Goal: Check status: Check status

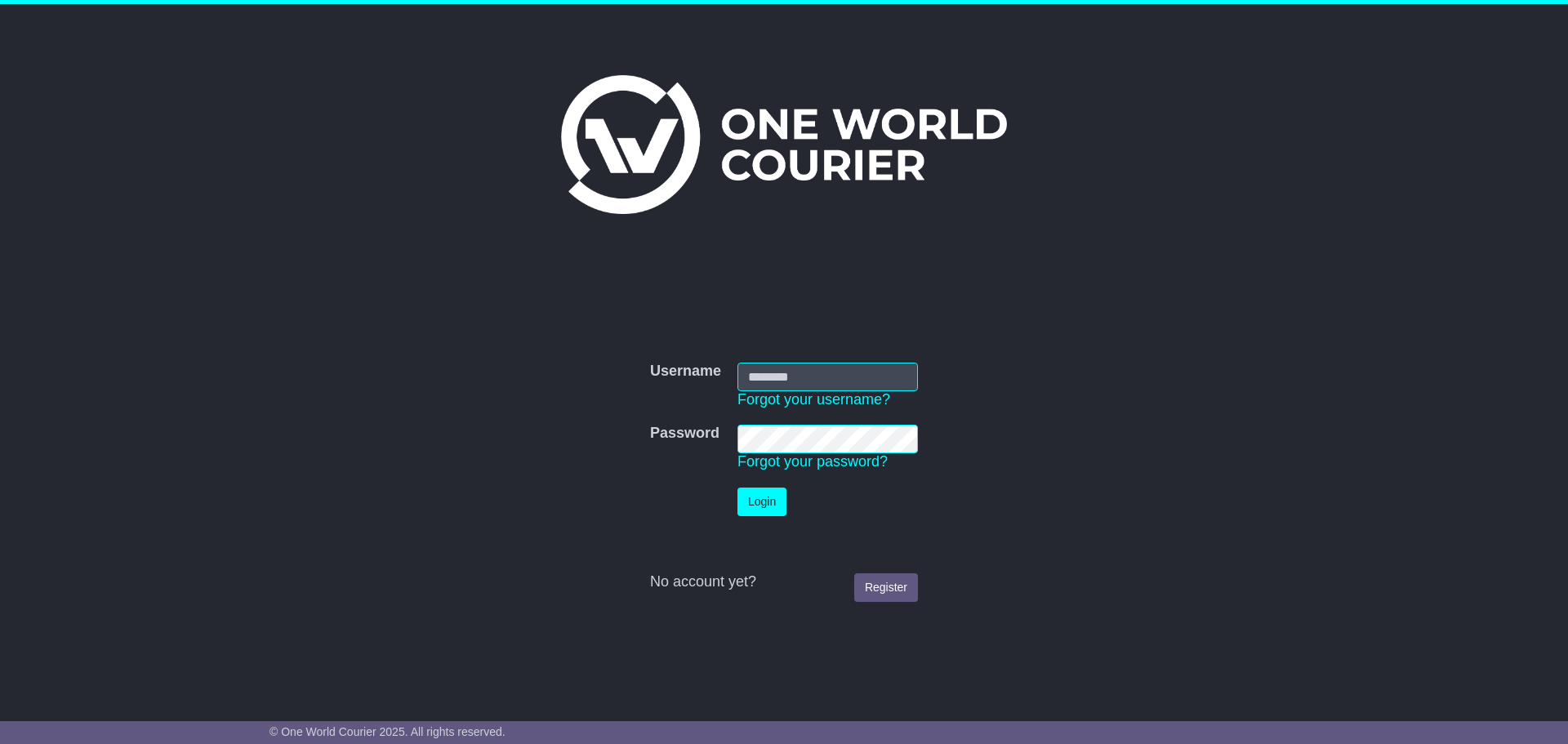
type input "**********"
click at [778, 497] on button "Login" at bounding box center [762, 502] width 49 height 29
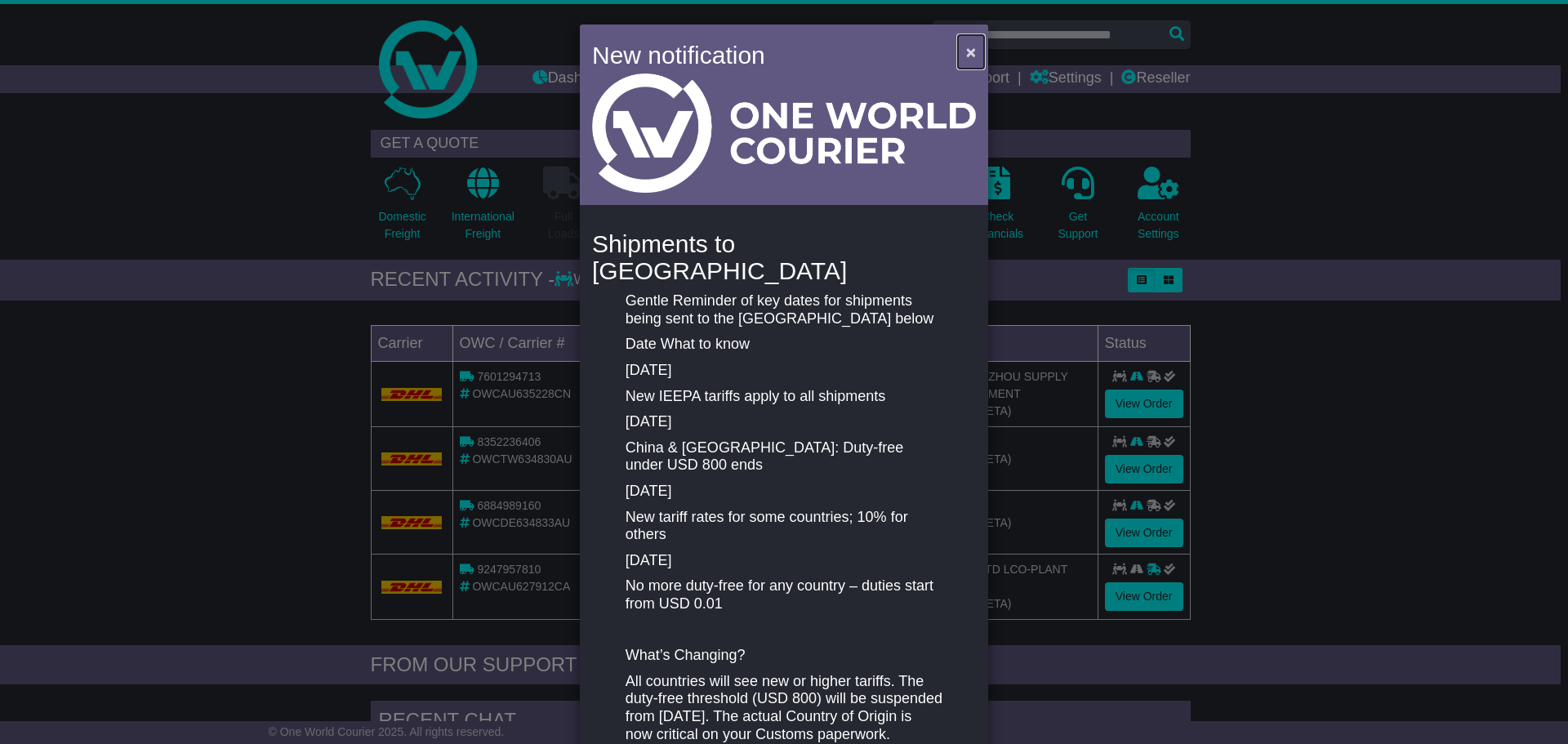
click at [960, 61] on button "×" at bounding box center [971, 52] width 26 height 34
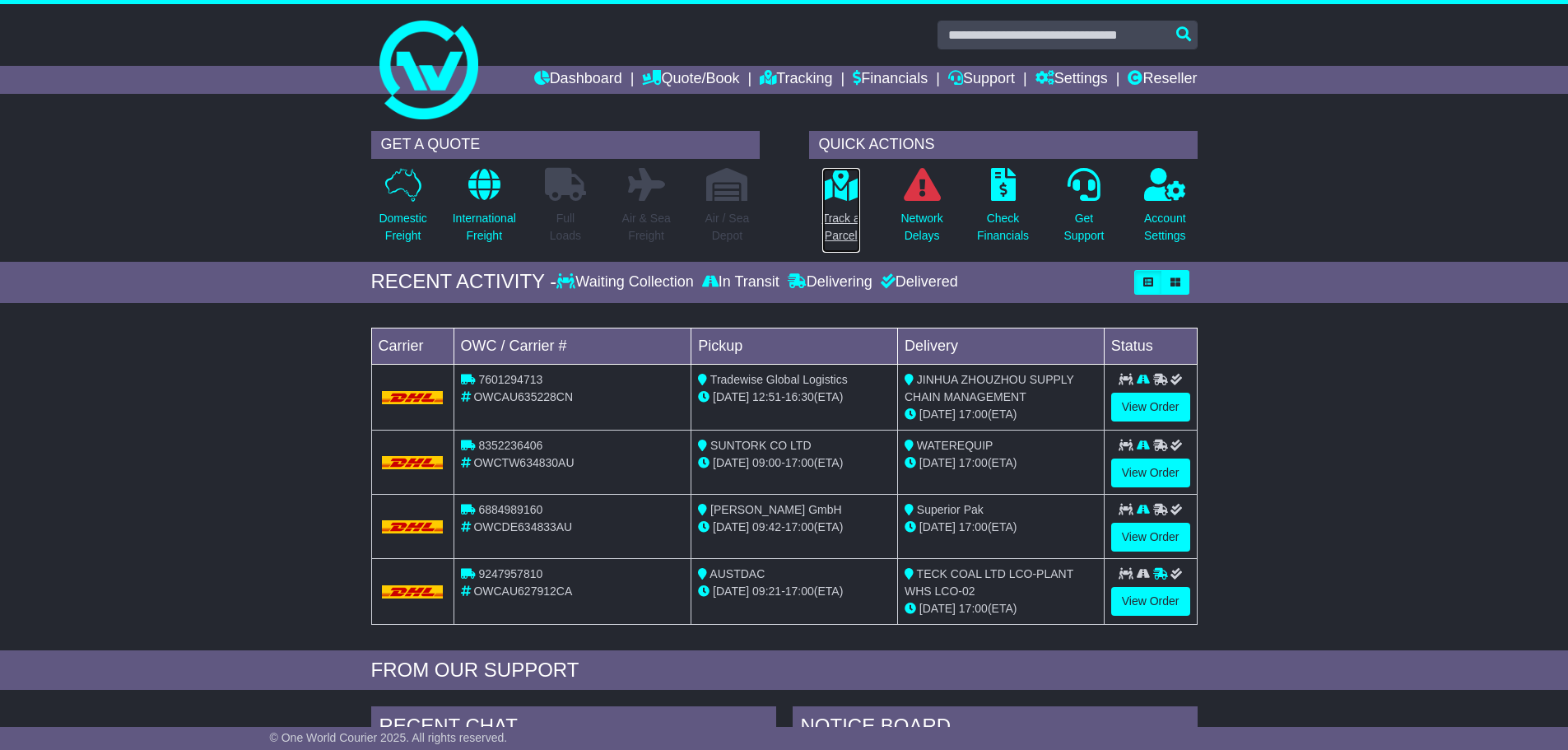
click at [838, 237] on p "Track a Parcel" at bounding box center [841, 228] width 37 height 35
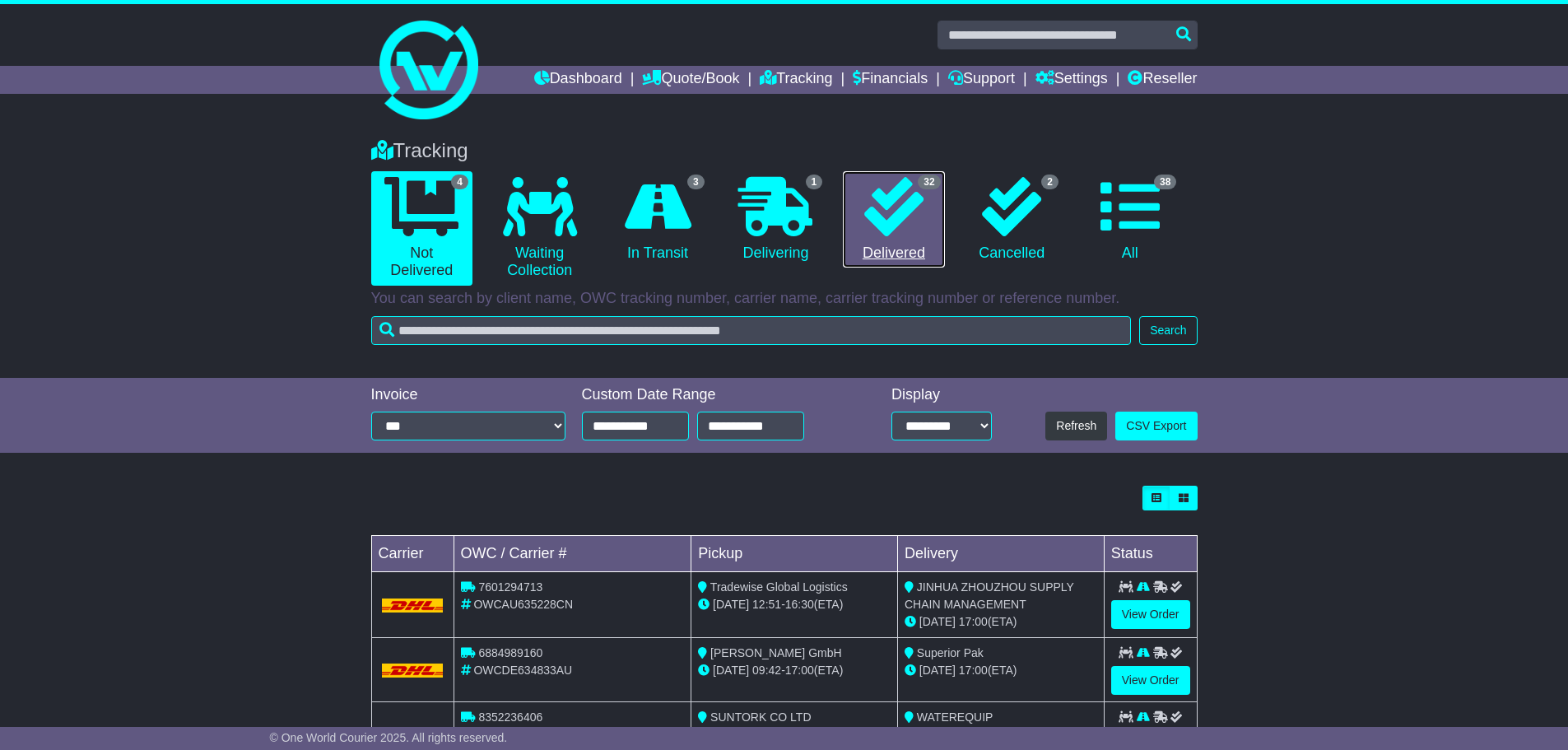
click at [871, 237] on link "32 Delivered" at bounding box center [893, 219] width 101 height 97
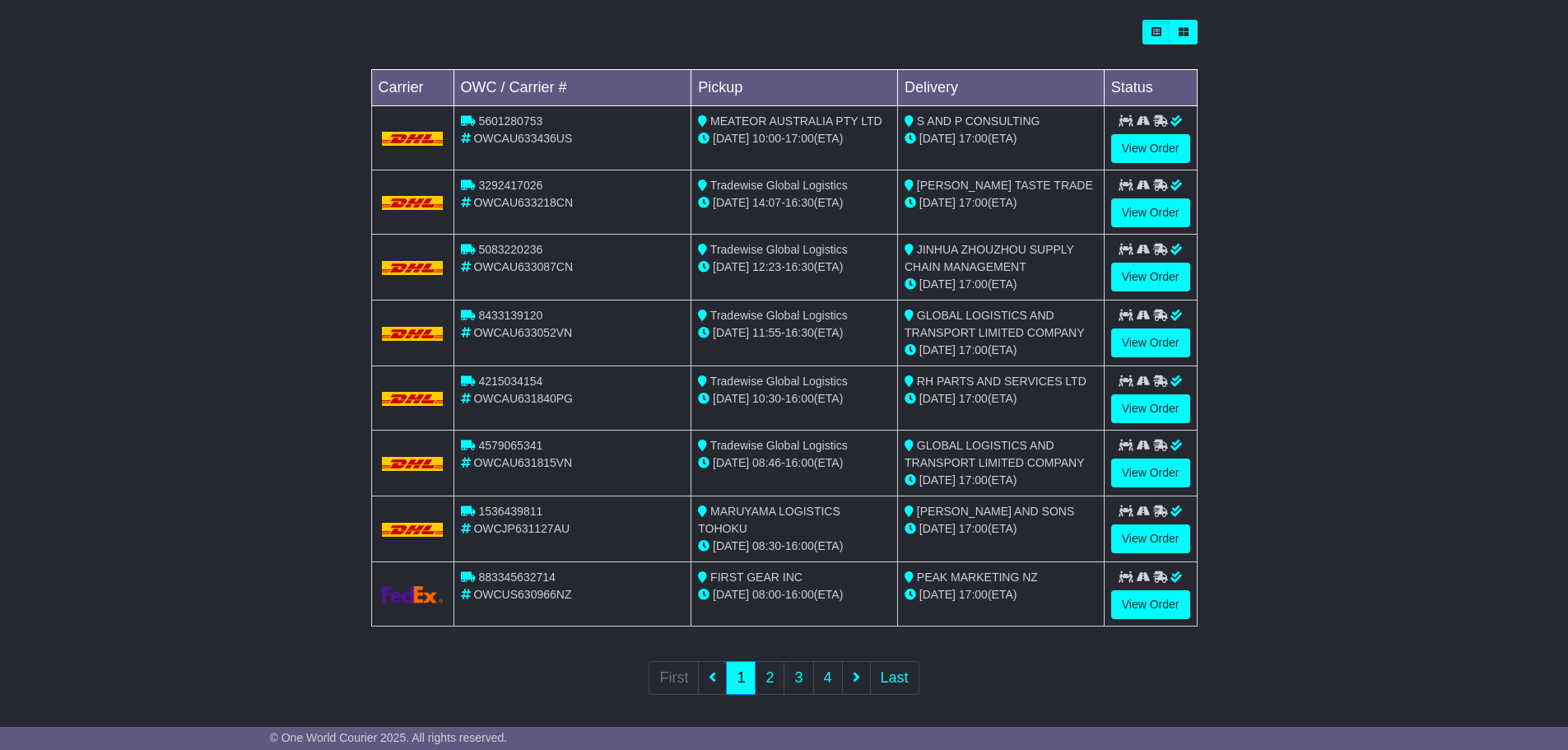
scroll to position [474, 0]
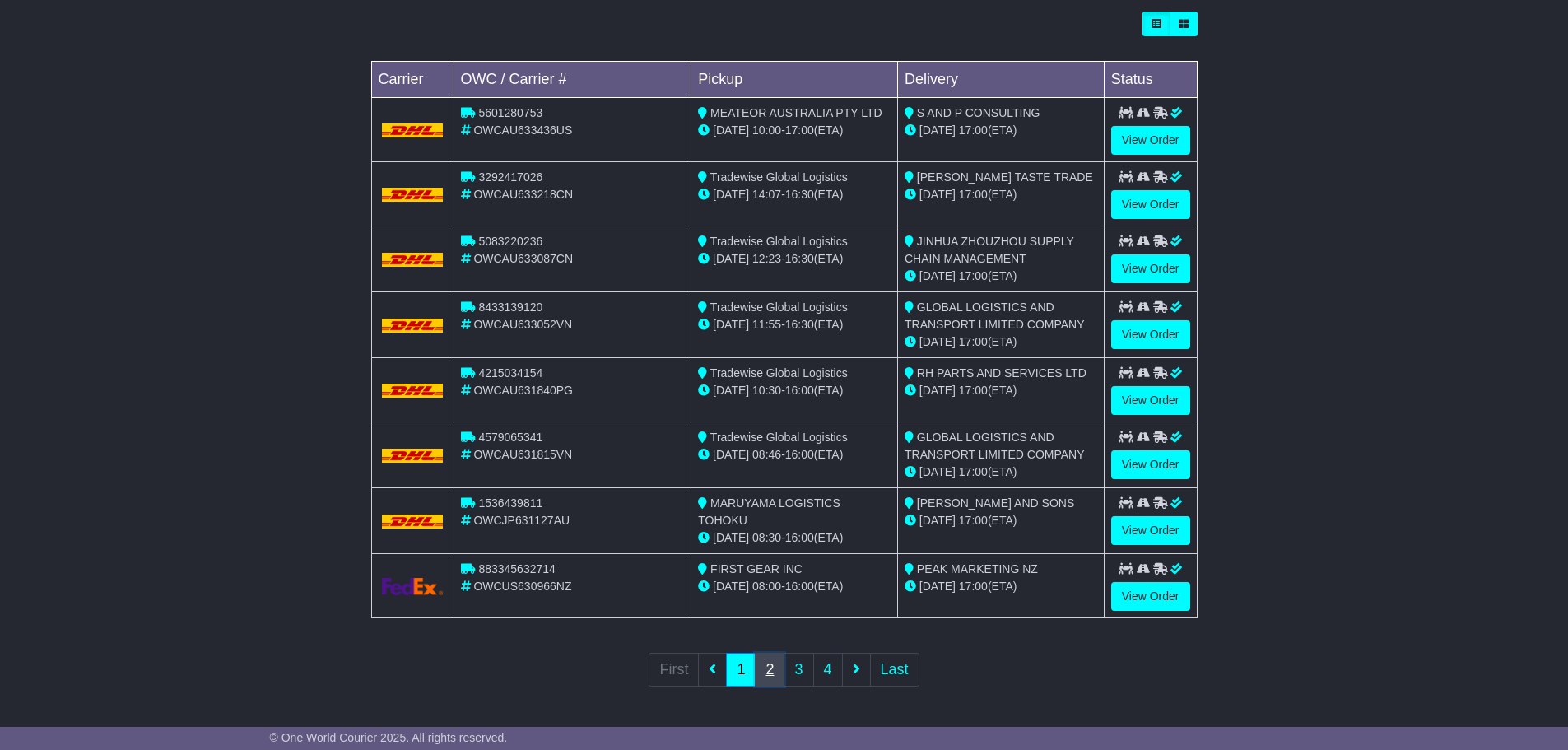
click at [775, 676] on link "2" at bounding box center [770, 670] width 30 height 34
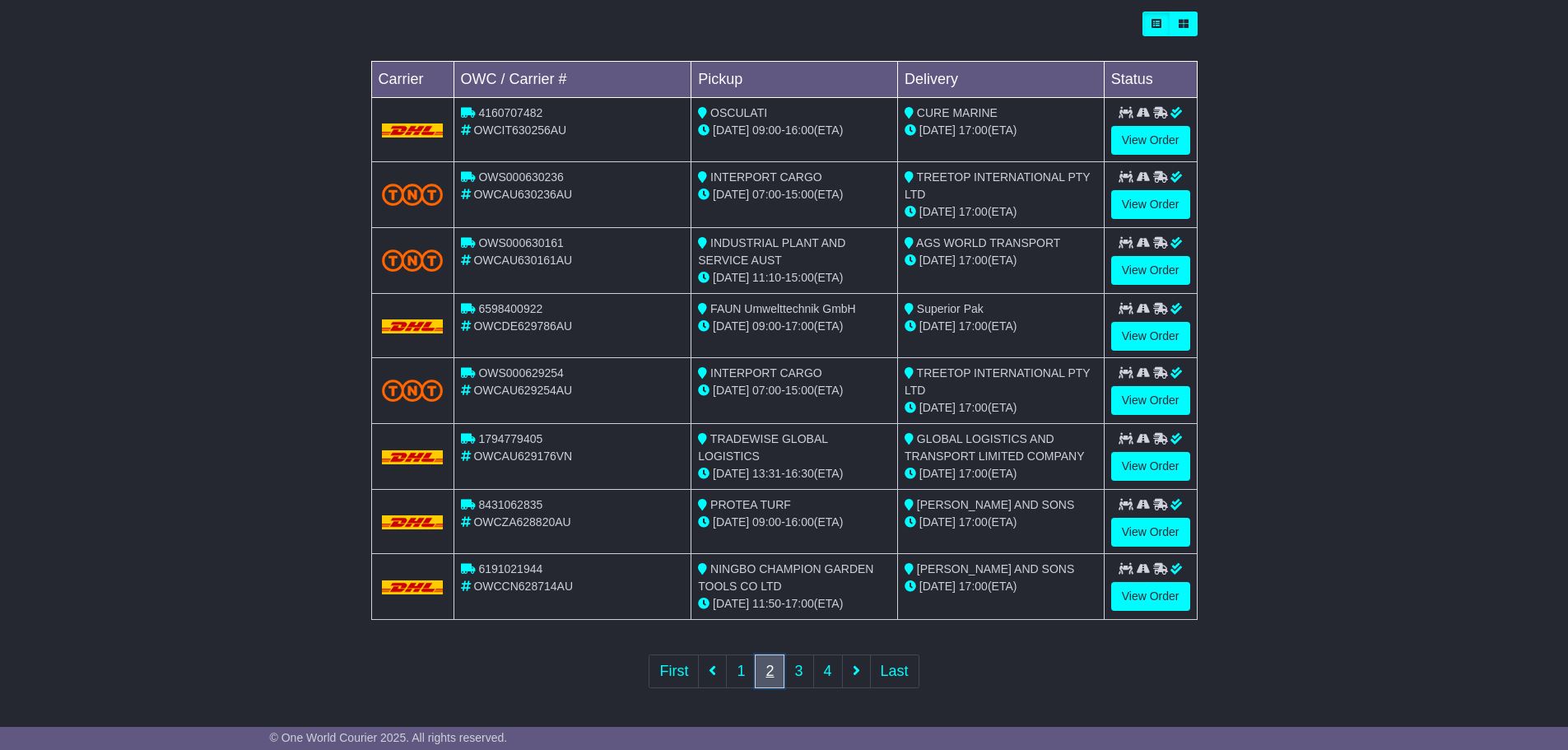
scroll to position [0, 0]
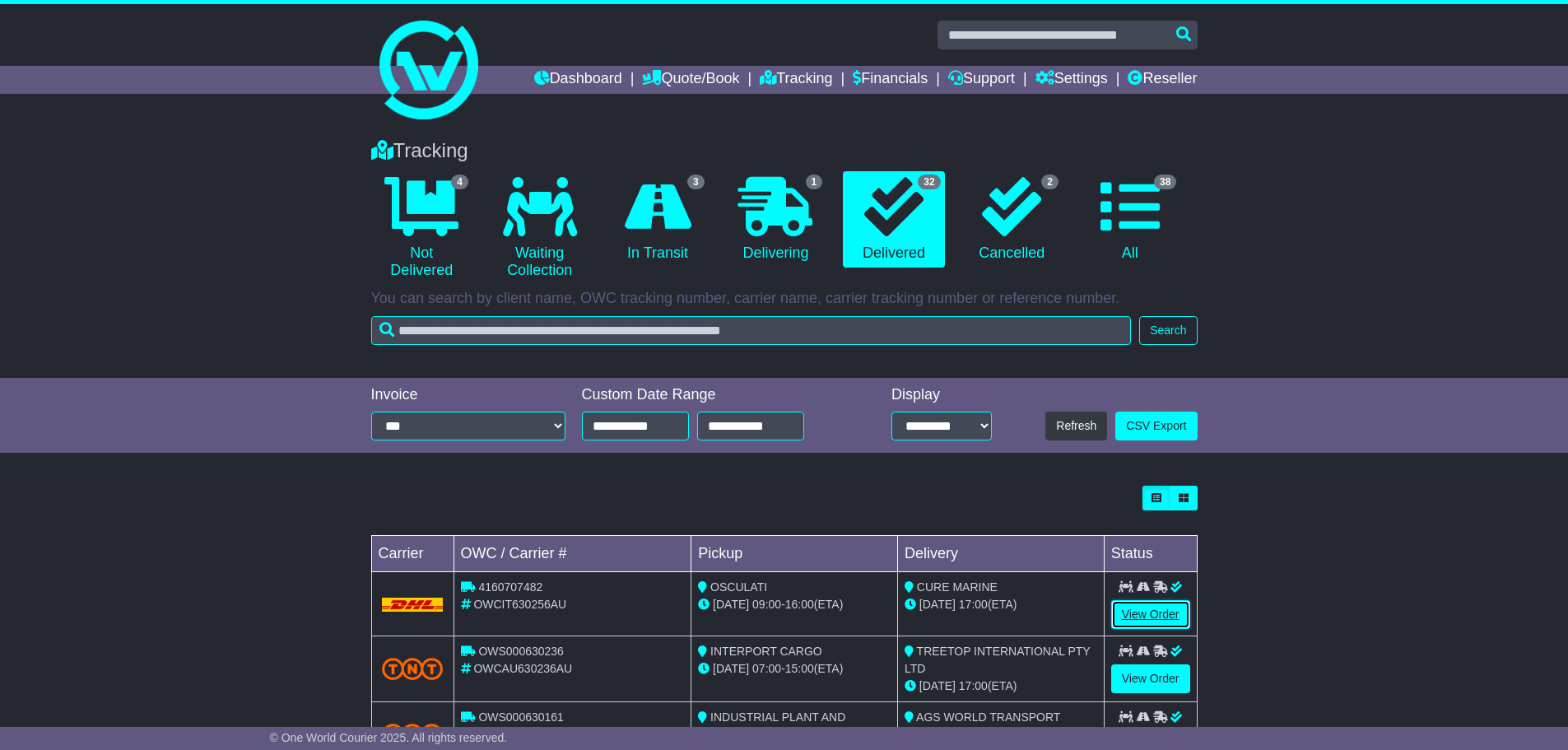
click at [1141, 610] on link "View Order" at bounding box center [1151, 615] width 79 height 29
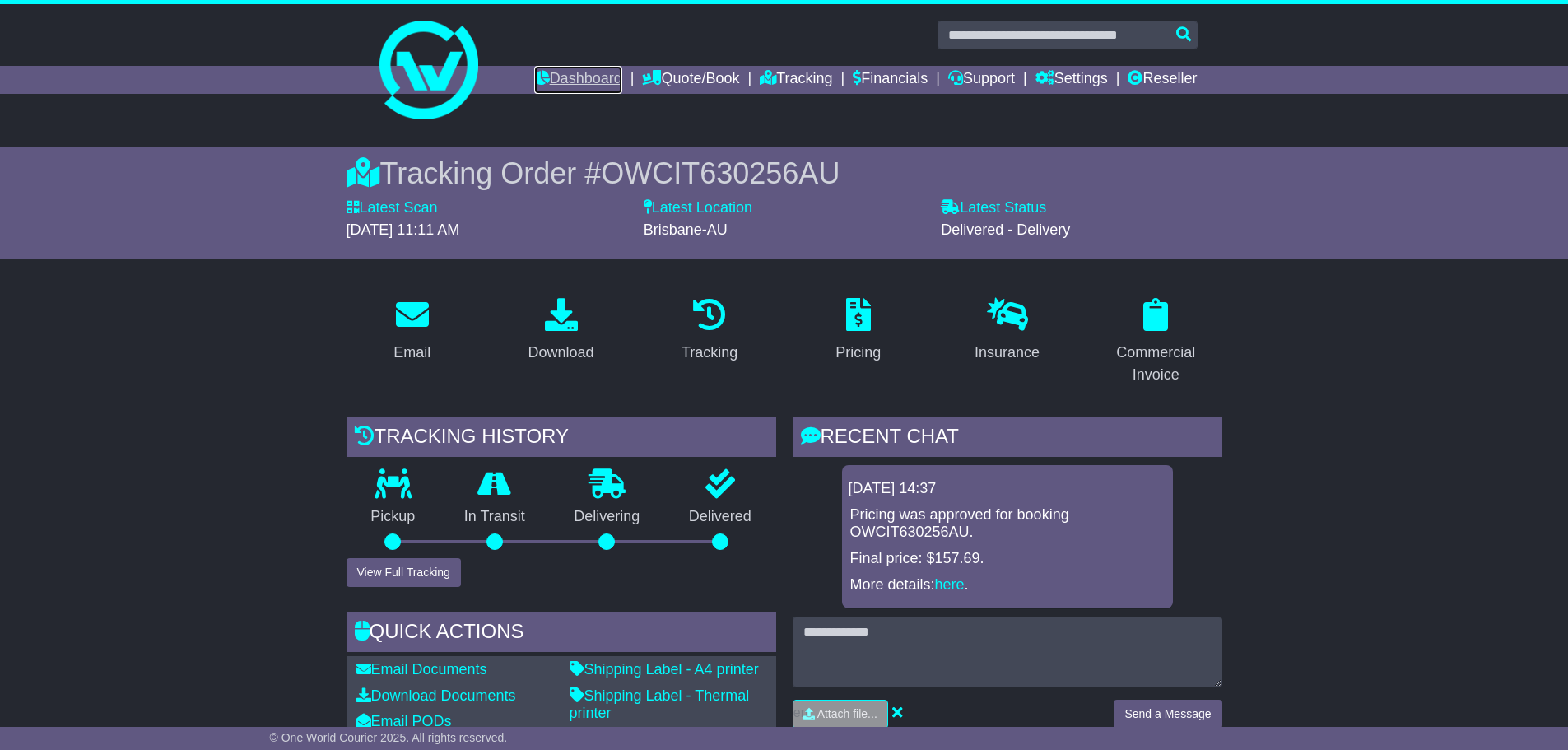
click at [534, 79] on link "Dashboard" at bounding box center [578, 80] width 88 height 28
